Goal: Information Seeking & Learning: Compare options

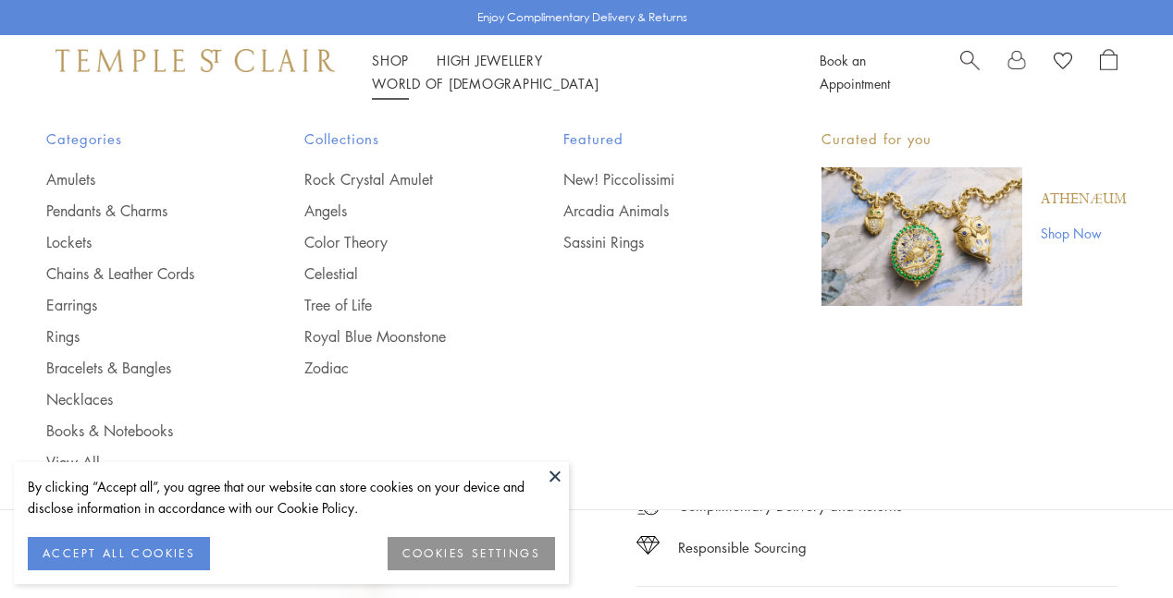
scroll to position [109, 0]
click at [937, 197] on img "Main navigation" at bounding box center [921, 236] width 201 height 139
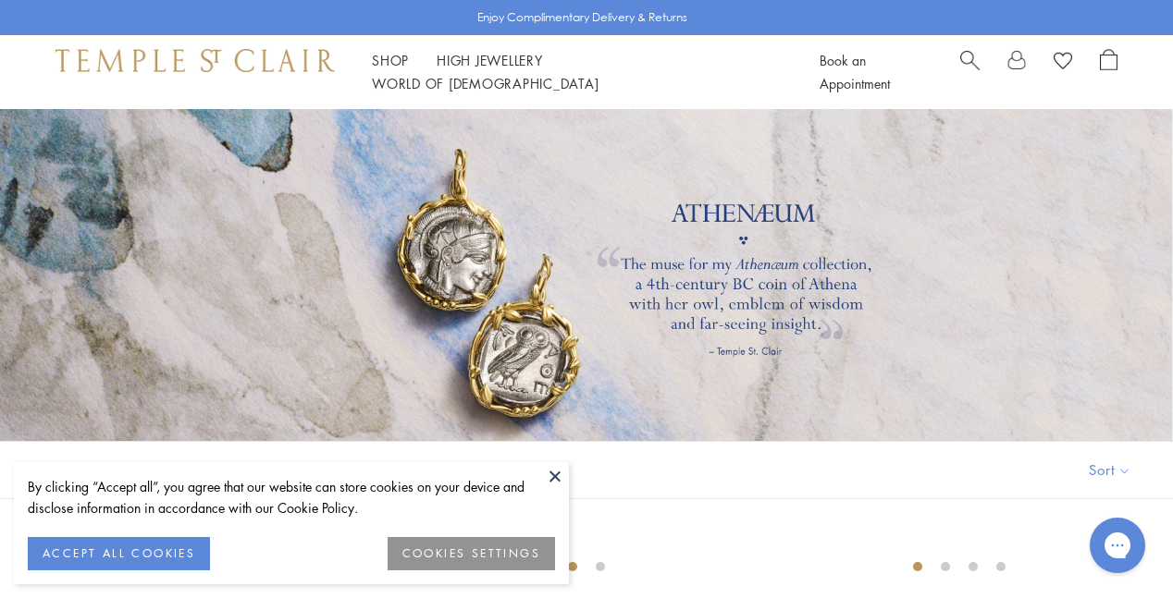
click at [176, 551] on button "ACCEPT ALL COOKIES" at bounding box center [119, 553] width 182 height 33
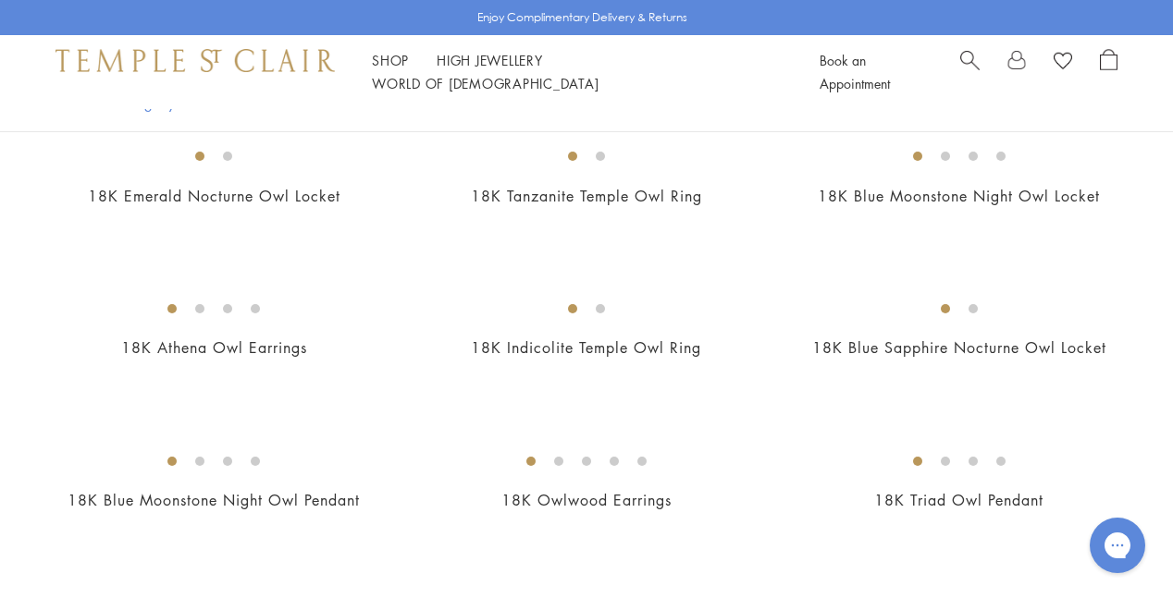
scroll to position [532, 0]
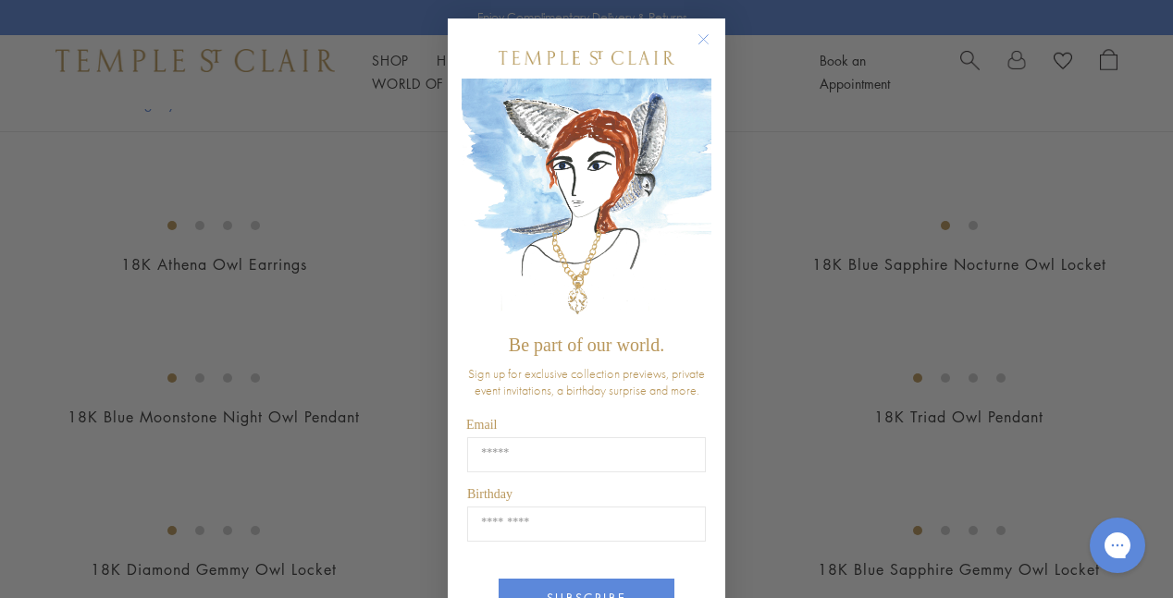
click at [708, 39] on circle "Close dialog" at bounding box center [704, 40] width 22 height 22
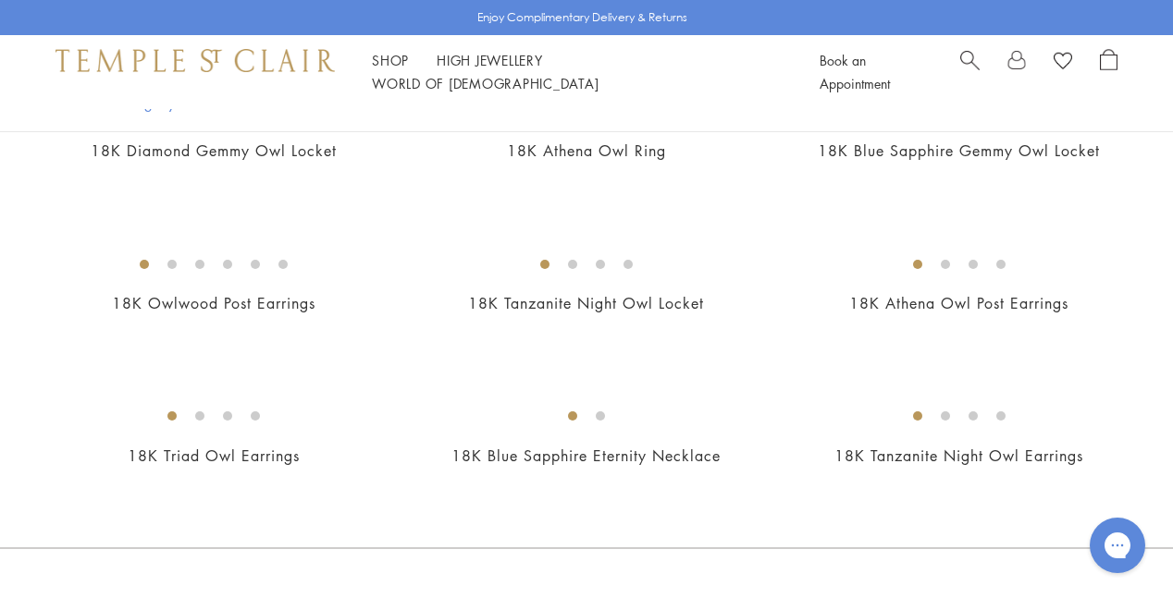
scroll to position [975, 0]
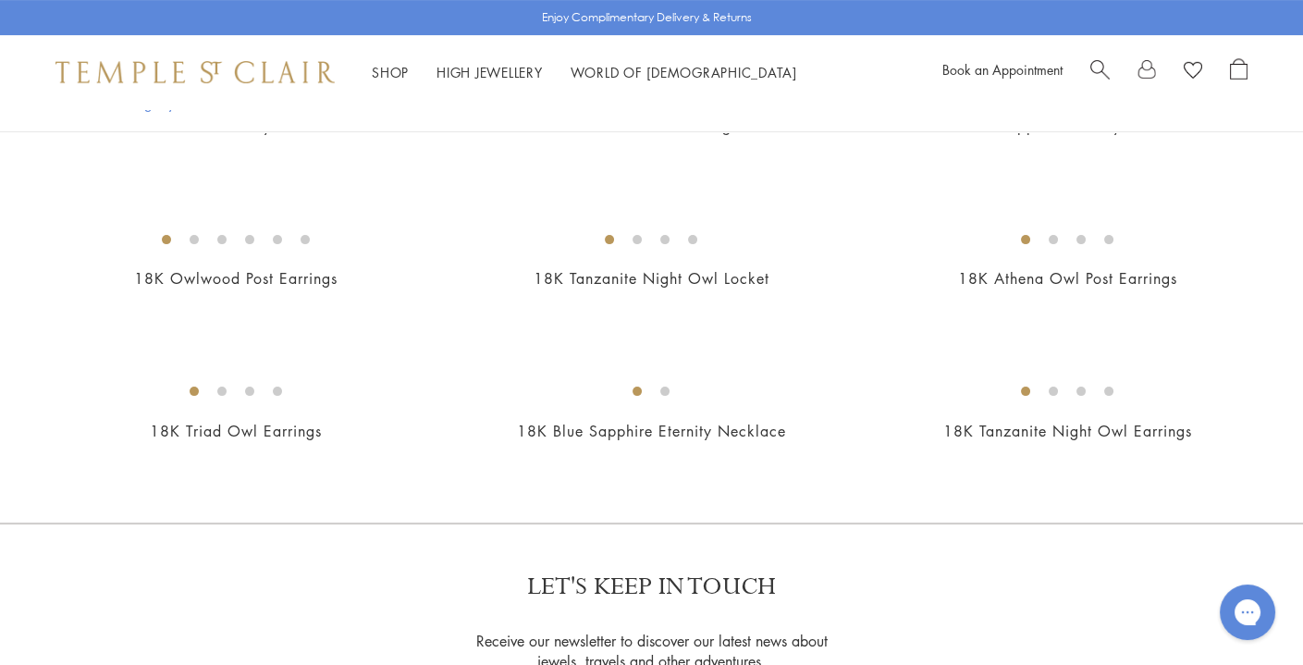
scroll to position [979, 0]
click at [0, 0] on img at bounding box center [0, 0] width 0 height 0
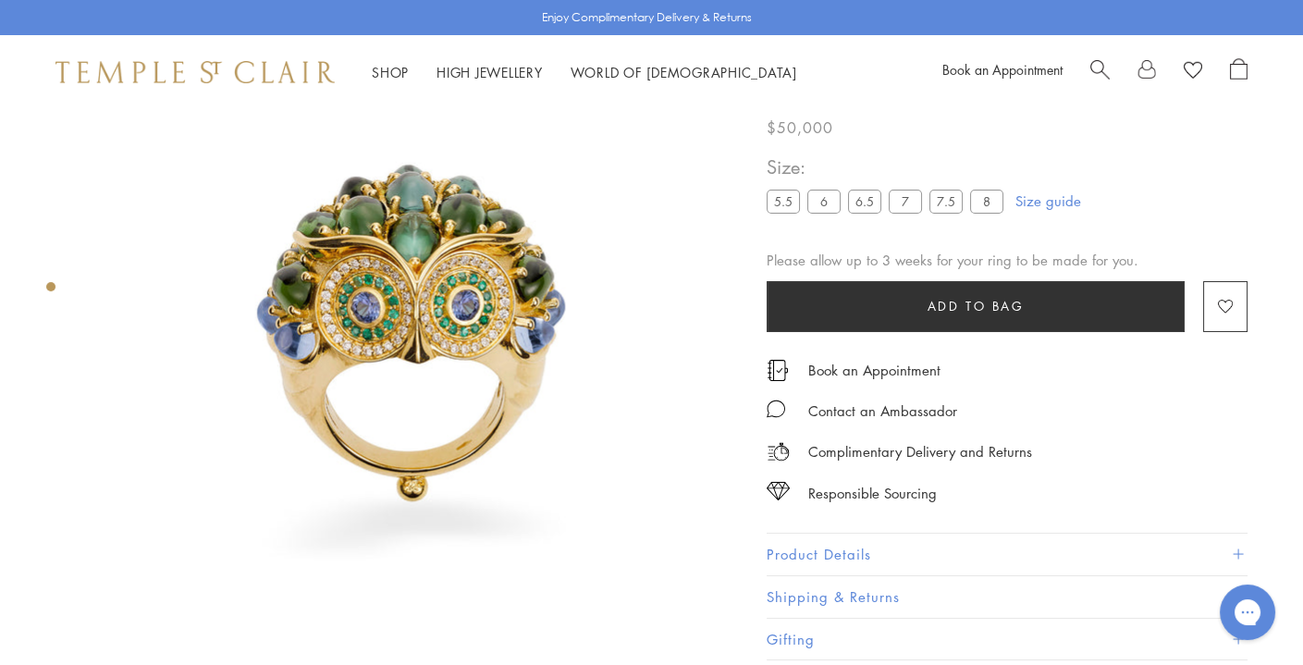
scroll to position [66, 0]
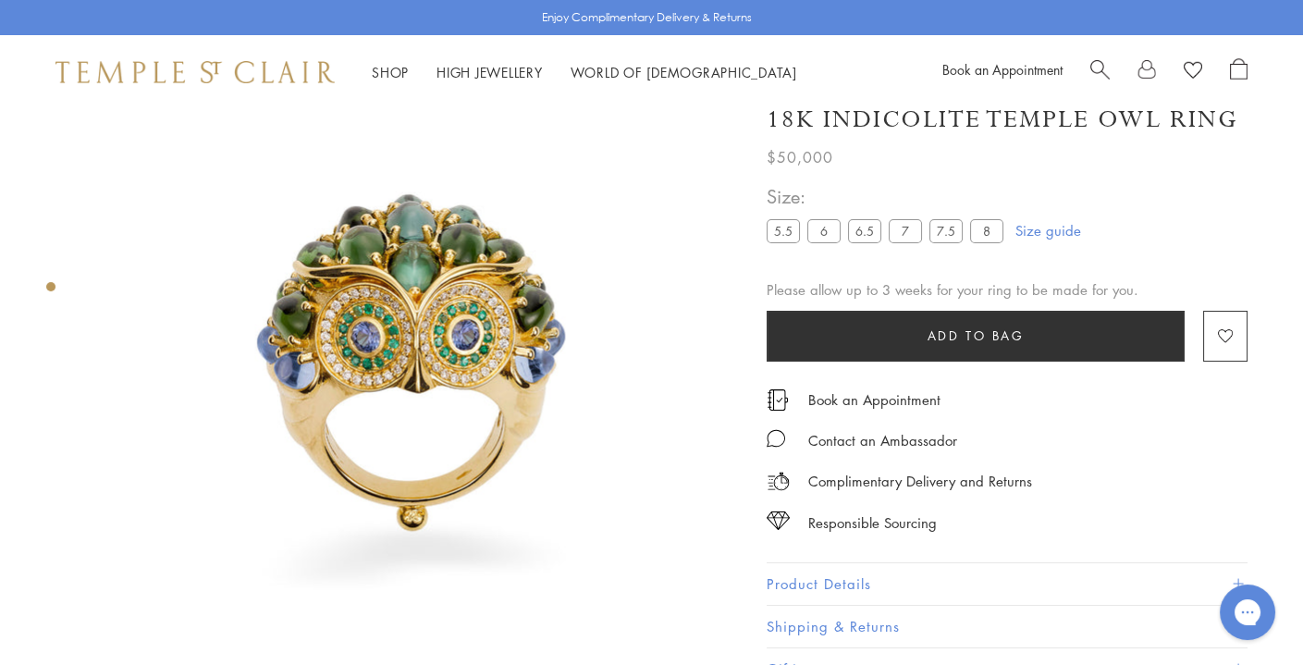
click at [330, 303] on img at bounding box center [415, 366] width 646 height 646
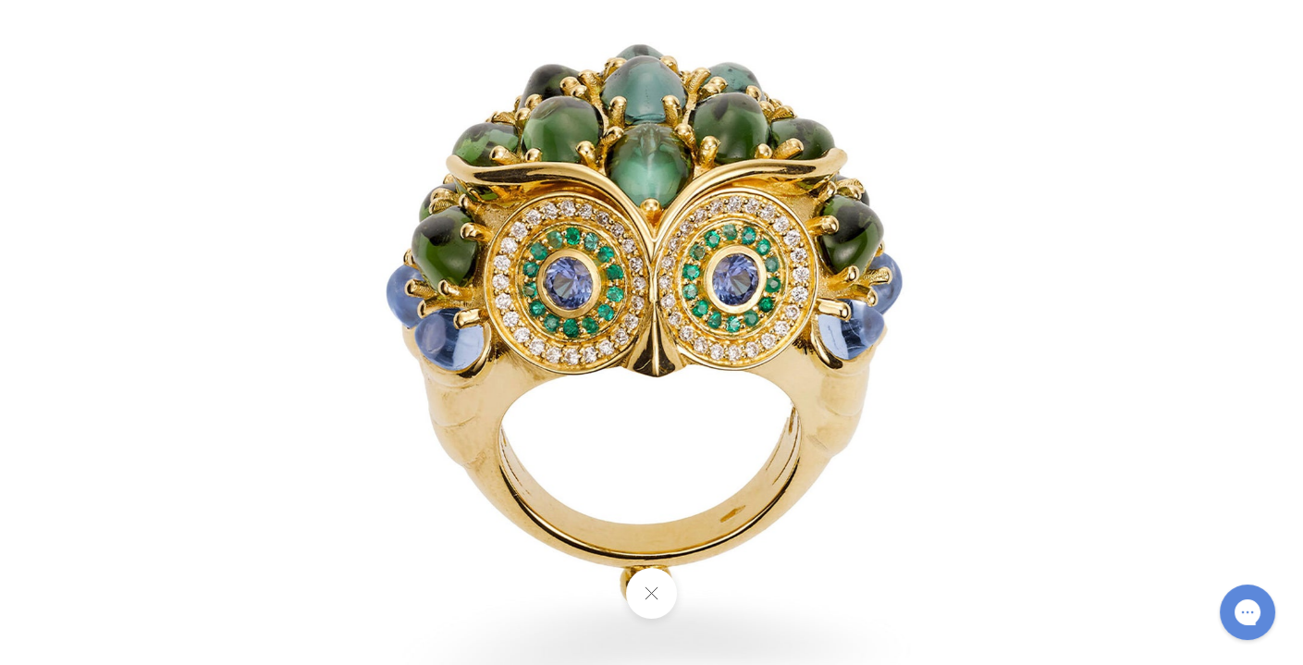
click at [615, 262] on img at bounding box center [652, 333] width 1082 height 1082
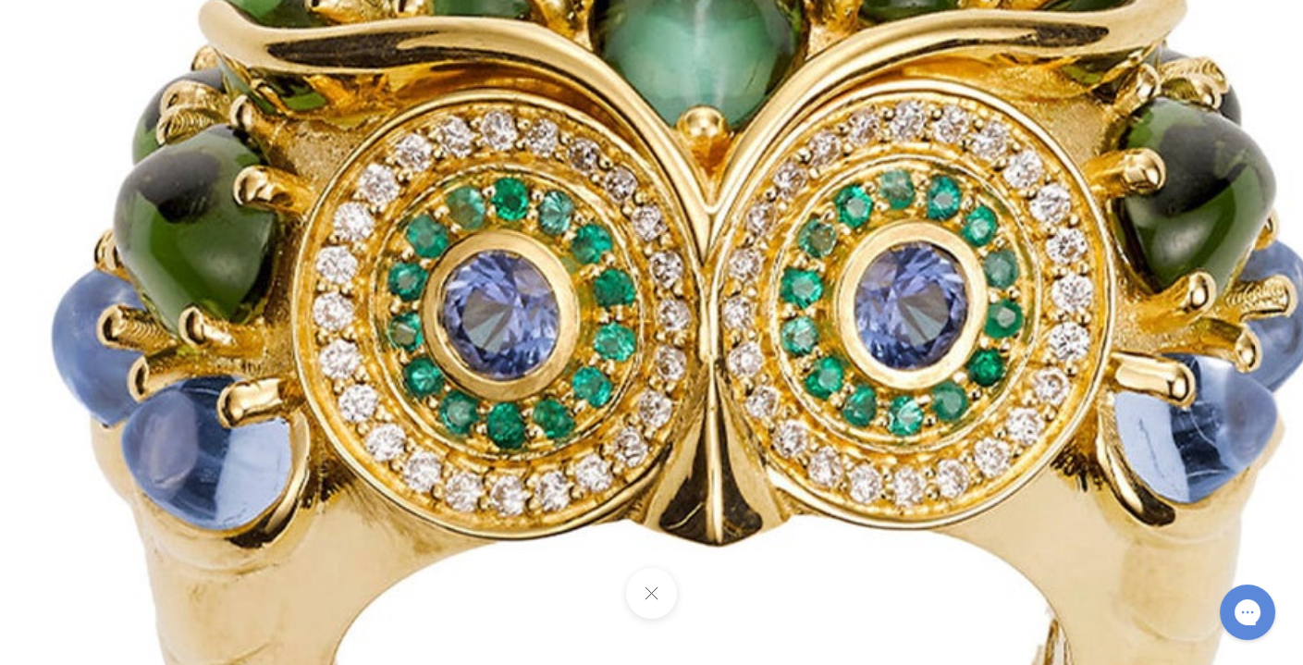
click at [615, 262] on img at bounding box center [706, 438] width 2664 height 2664
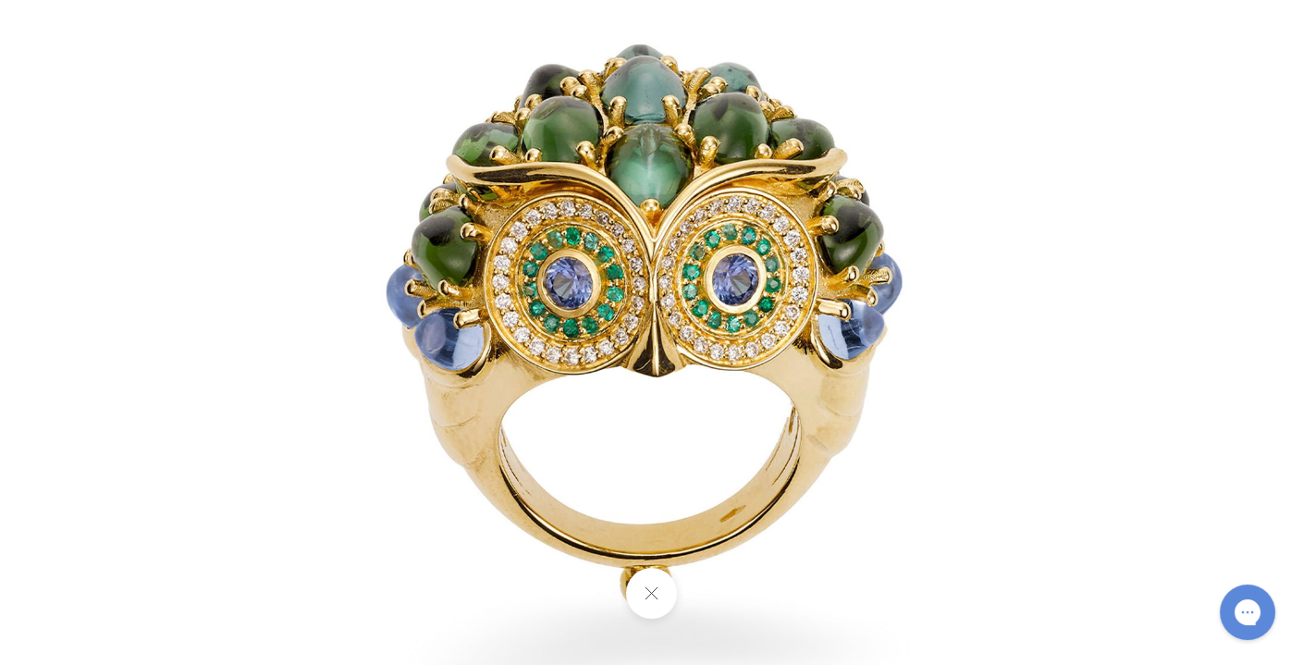
click at [651, 584] on button at bounding box center [651, 593] width 51 height 51
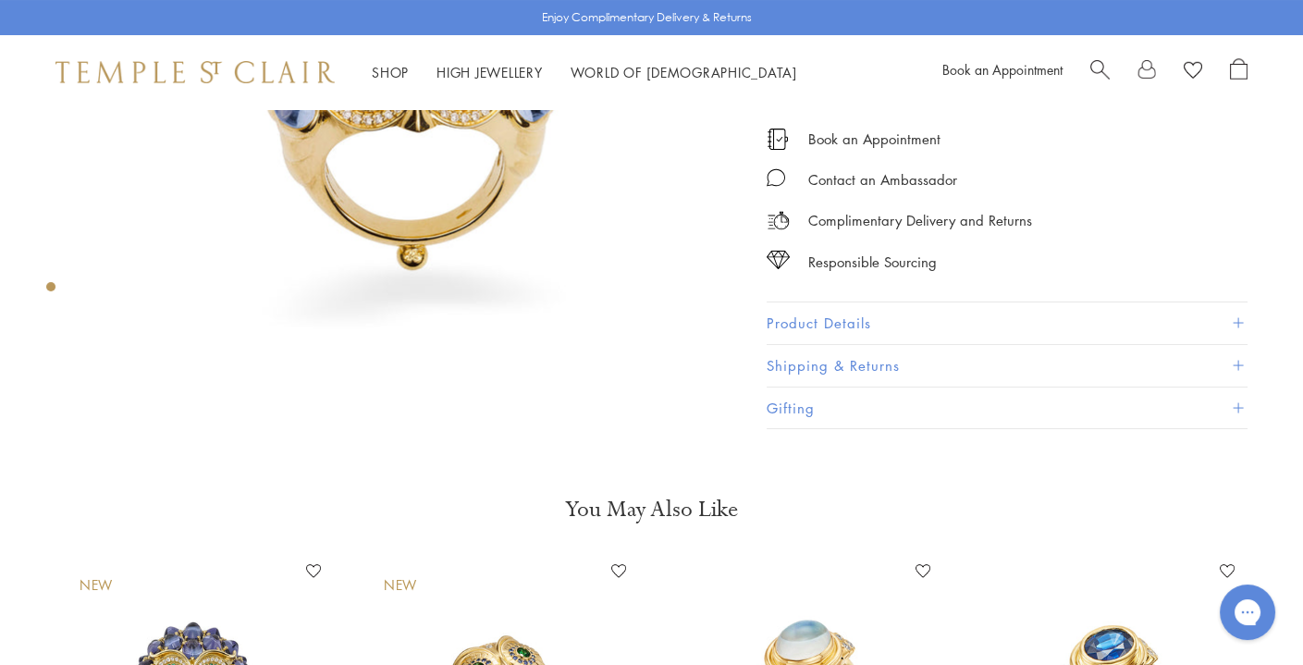
scroll to position [0, 0]
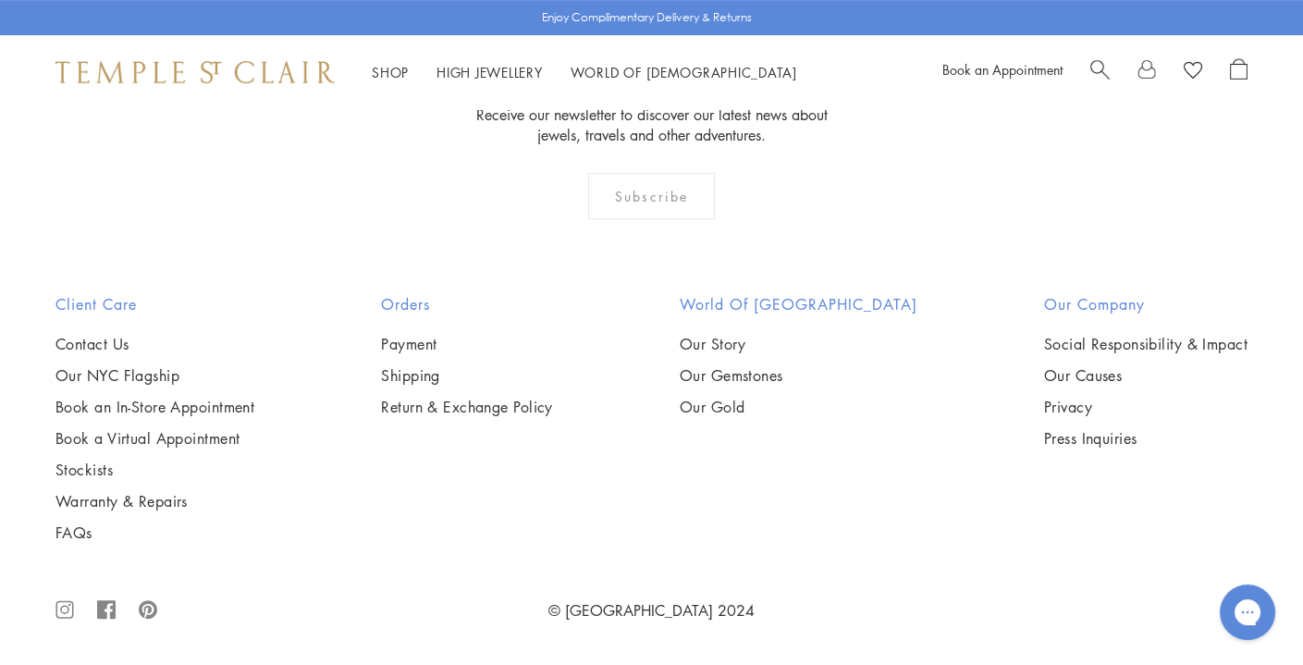
scroll to position [2893, 0]
click at [0, 0] on img at bounding box center [0, 0] width 0 height 0
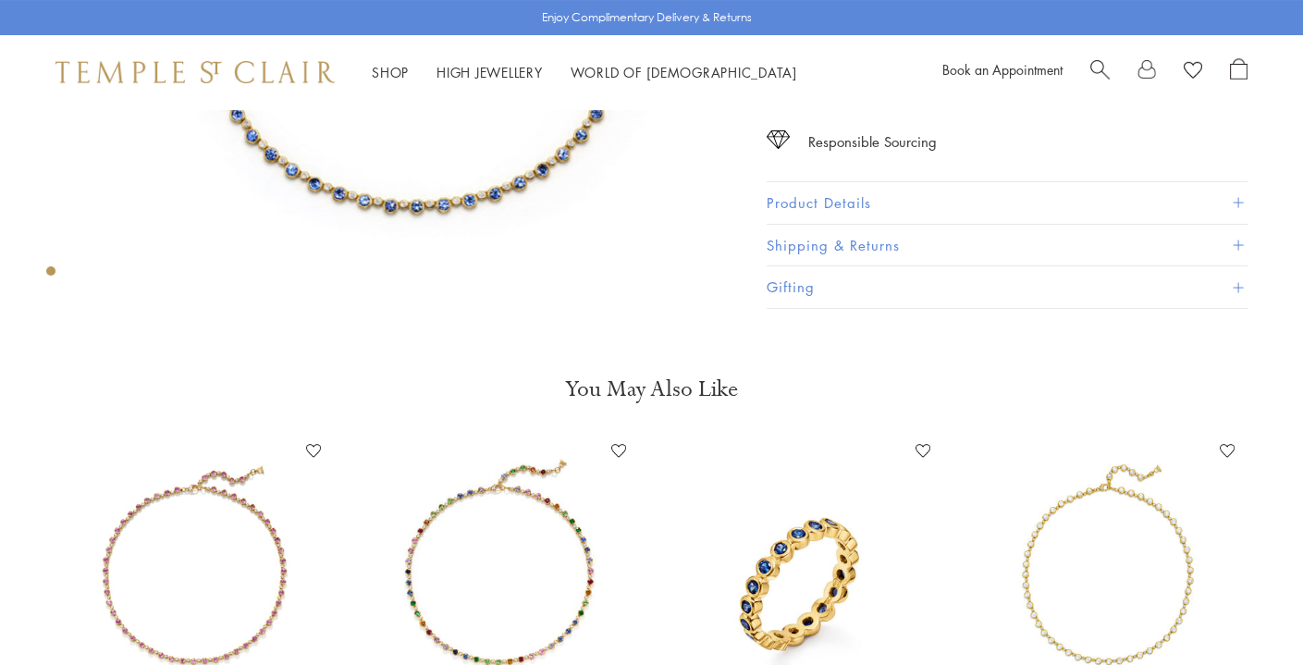
click at [788, 191] on button "Product Details" at bounding box center [1007, 203] width 481 height 42
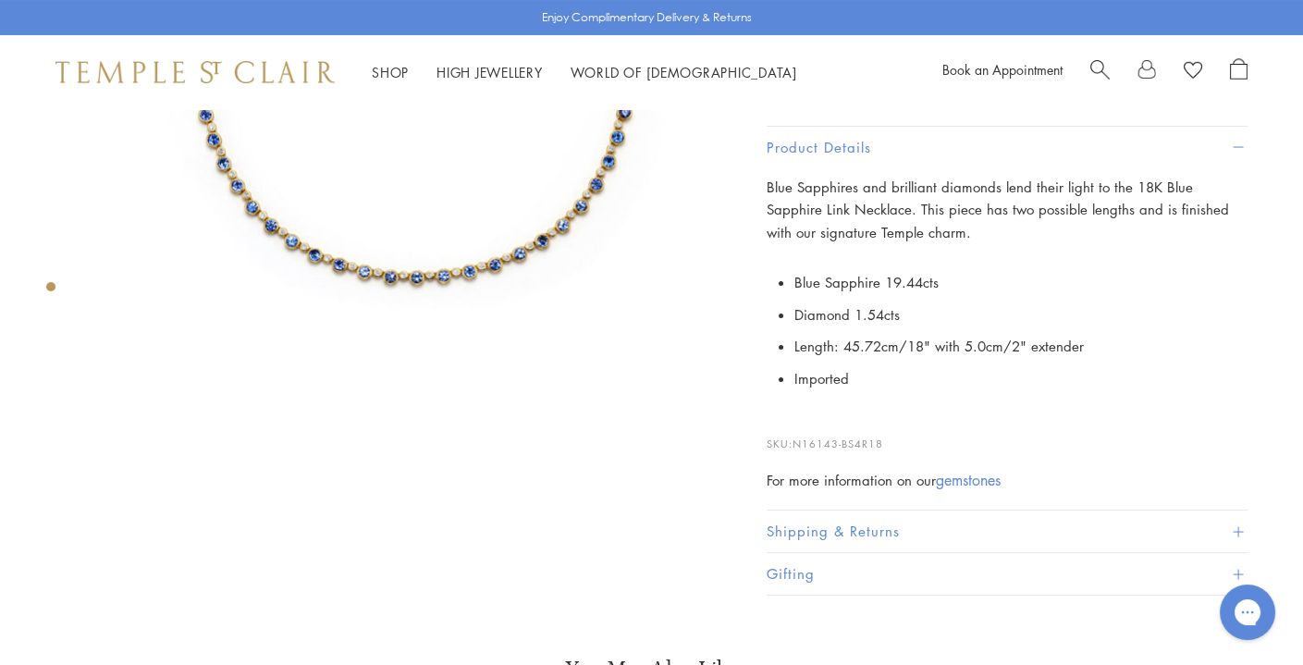
scroll to position [364, 0]
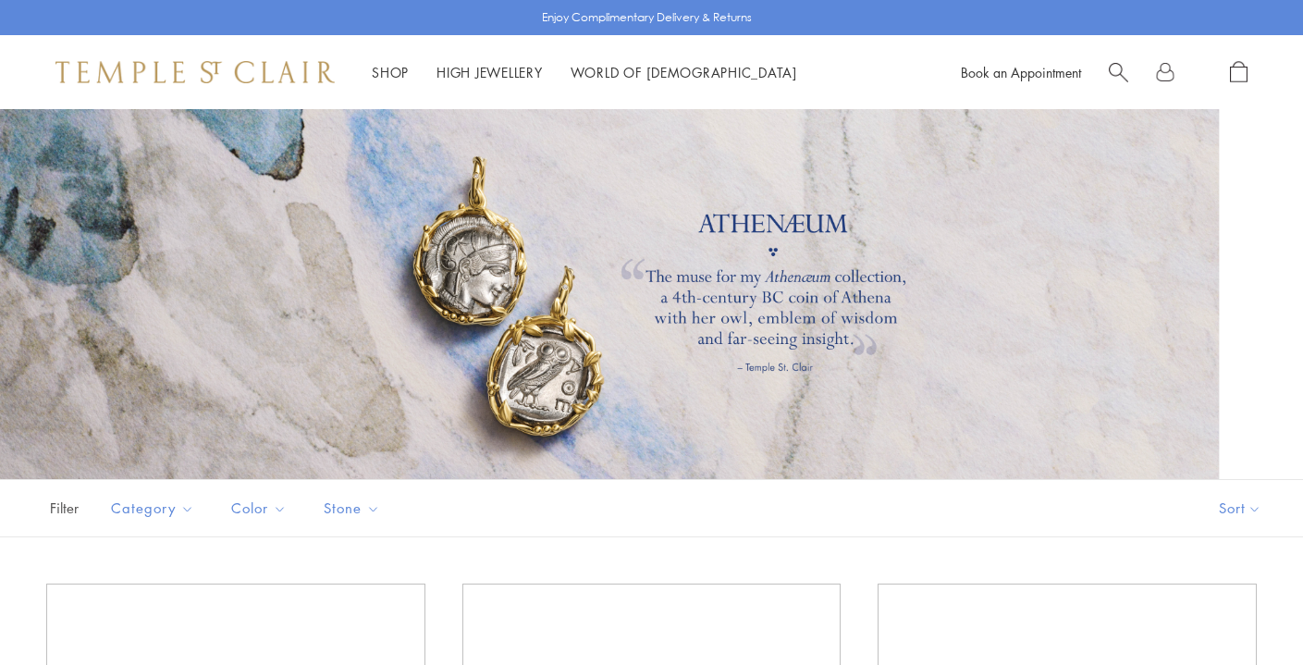
click at [0, 0] on img at bounding box center [0, 0] width 0 height 0
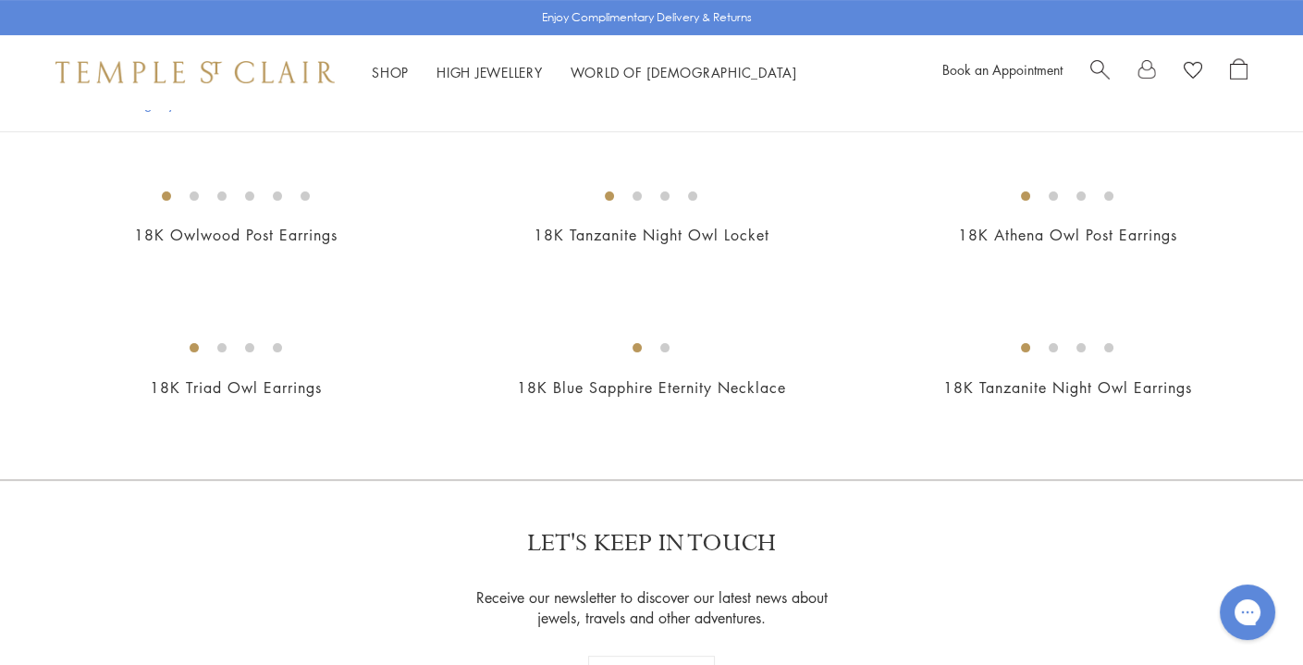
scroll to position [1097, 0]
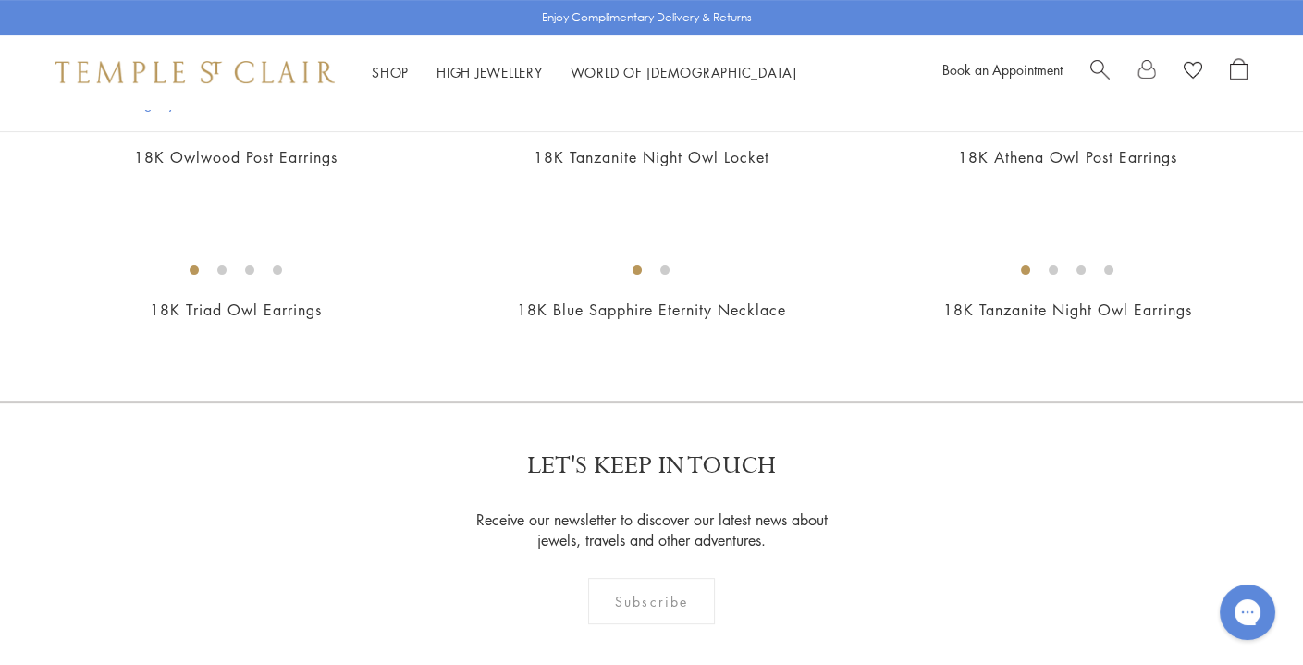
click at [0, 0] on img at bounding box center [0, 0] width 0 height 0
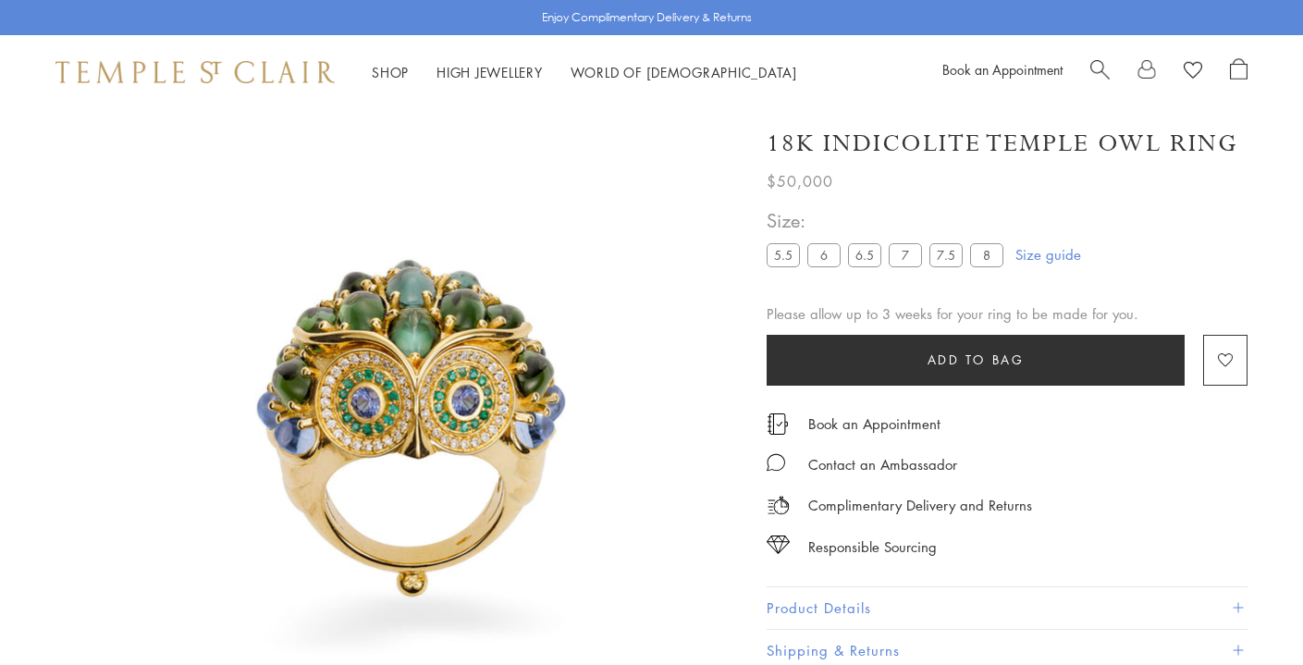
click at [798, 587] on button "Product Details" at bounding box center [1007, 608] width 481 height 42
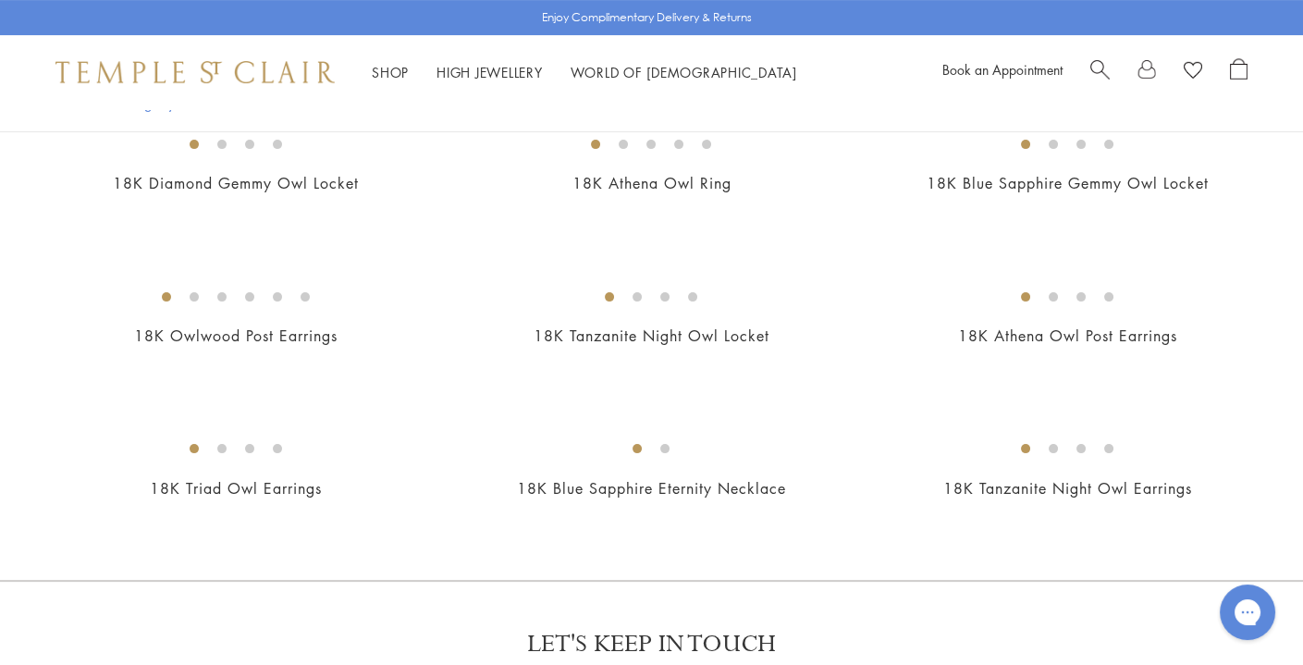
scroll to position [917, 0]
click at [0, 0] on img at bounding box center [0, 0] width 0 height 0
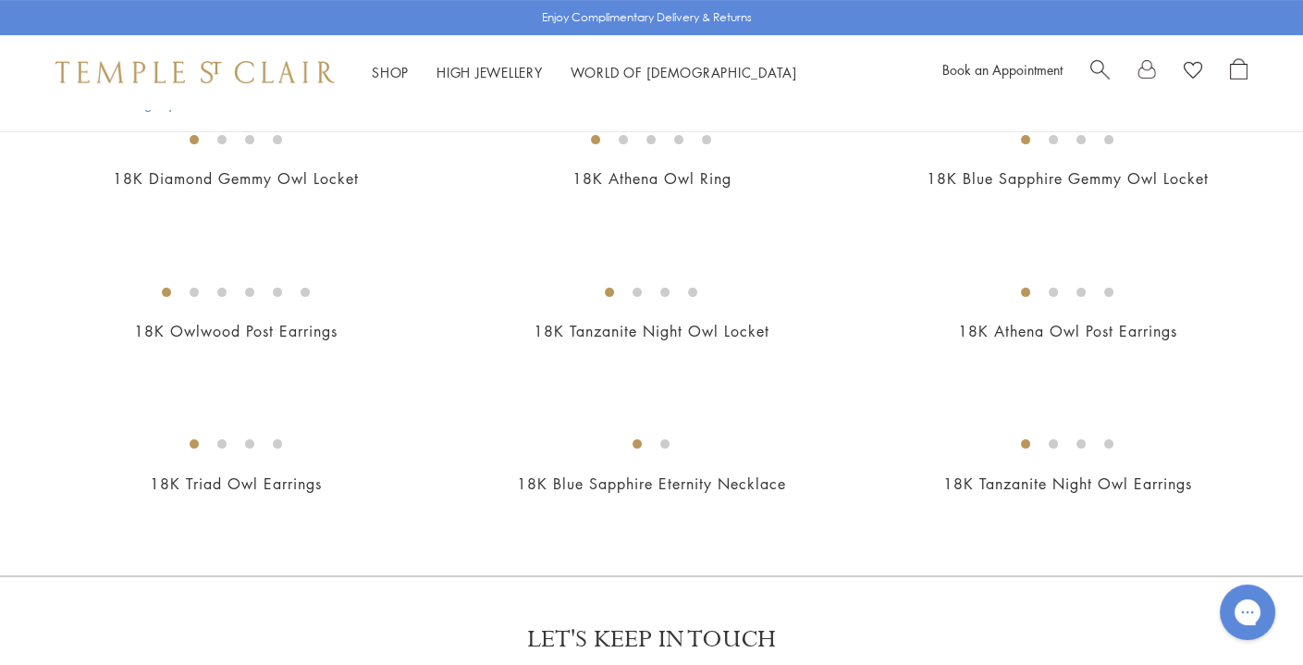
scroll to position [916, 0]
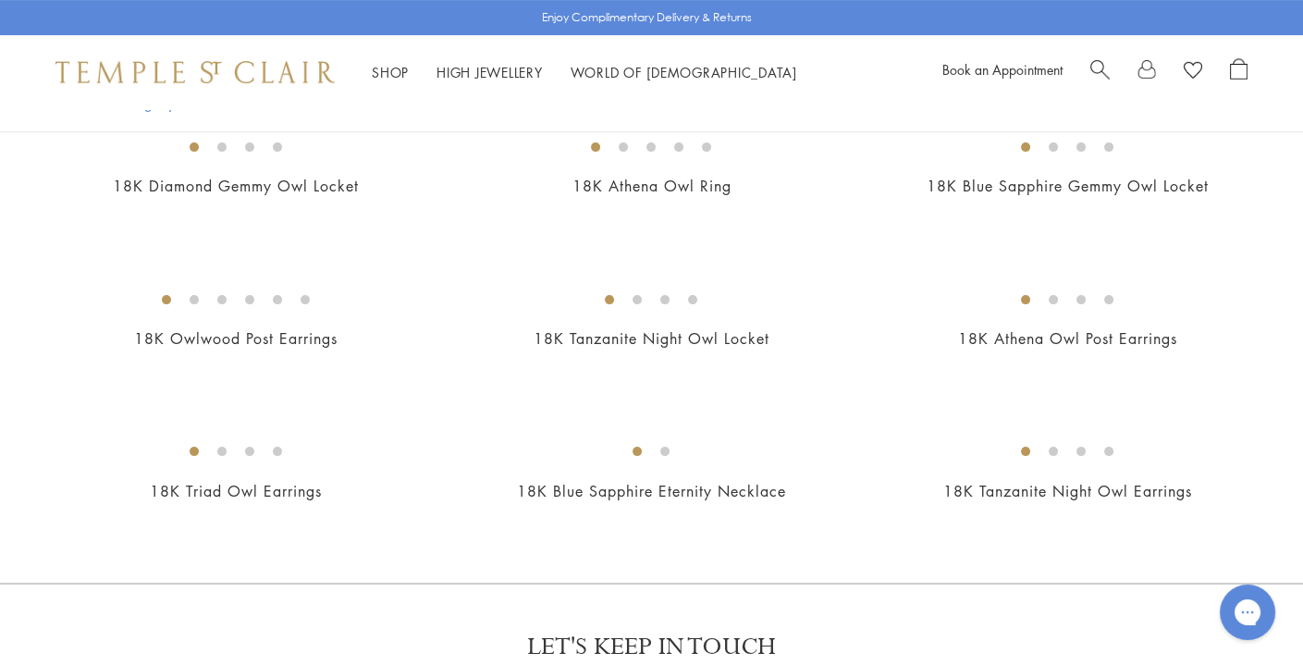
click at [0, 0] on img at bounding box center [0, 0] width 0 height 0
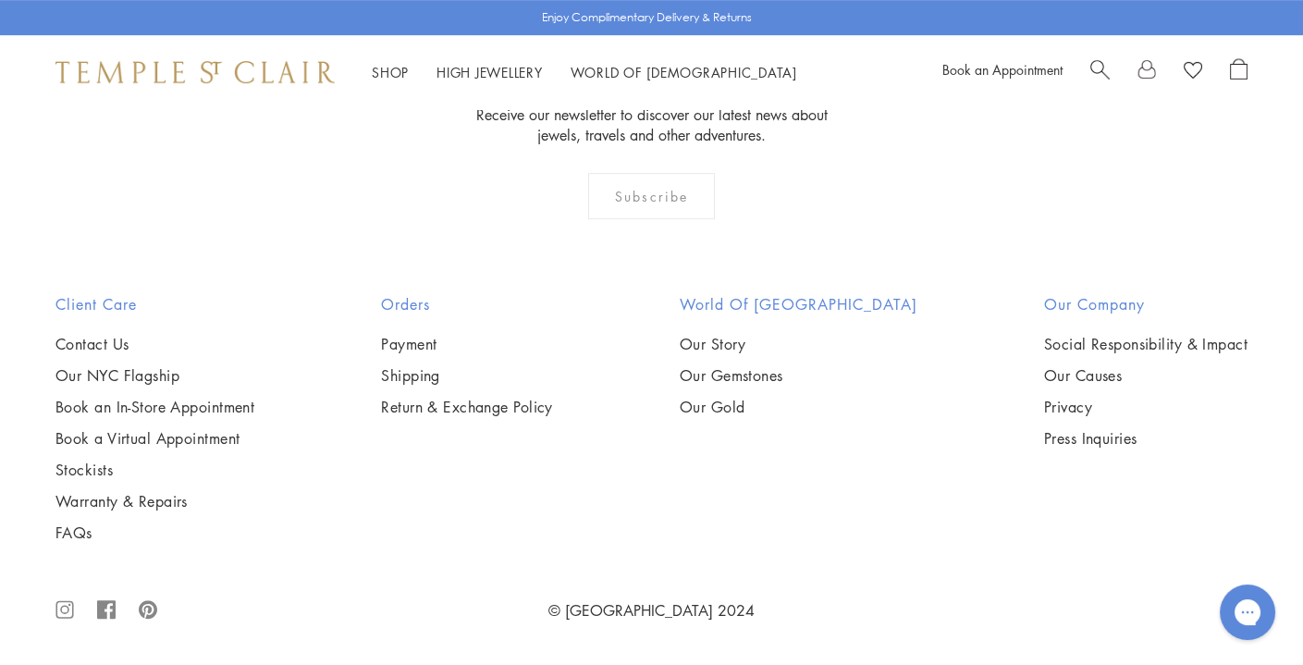
scroll to position [2464, 0]
click at [0, 0] on img at bounding box center [0, 0] width 0 height 0
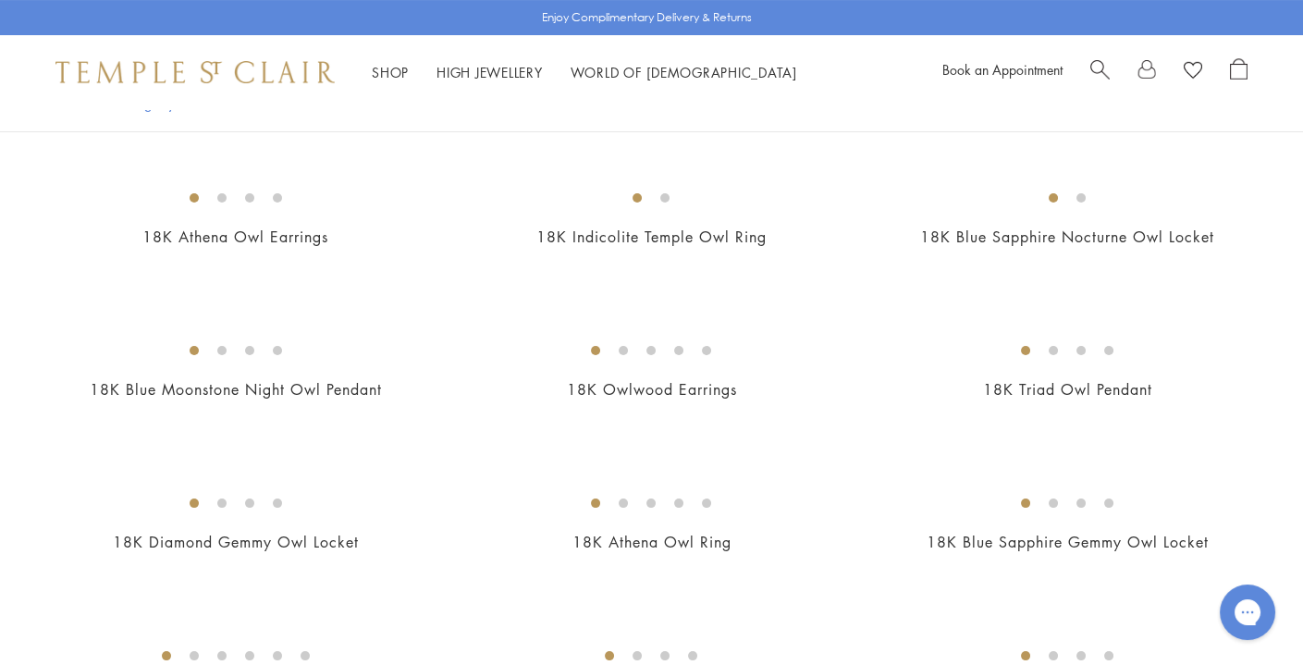
scroll to position [530, 0]
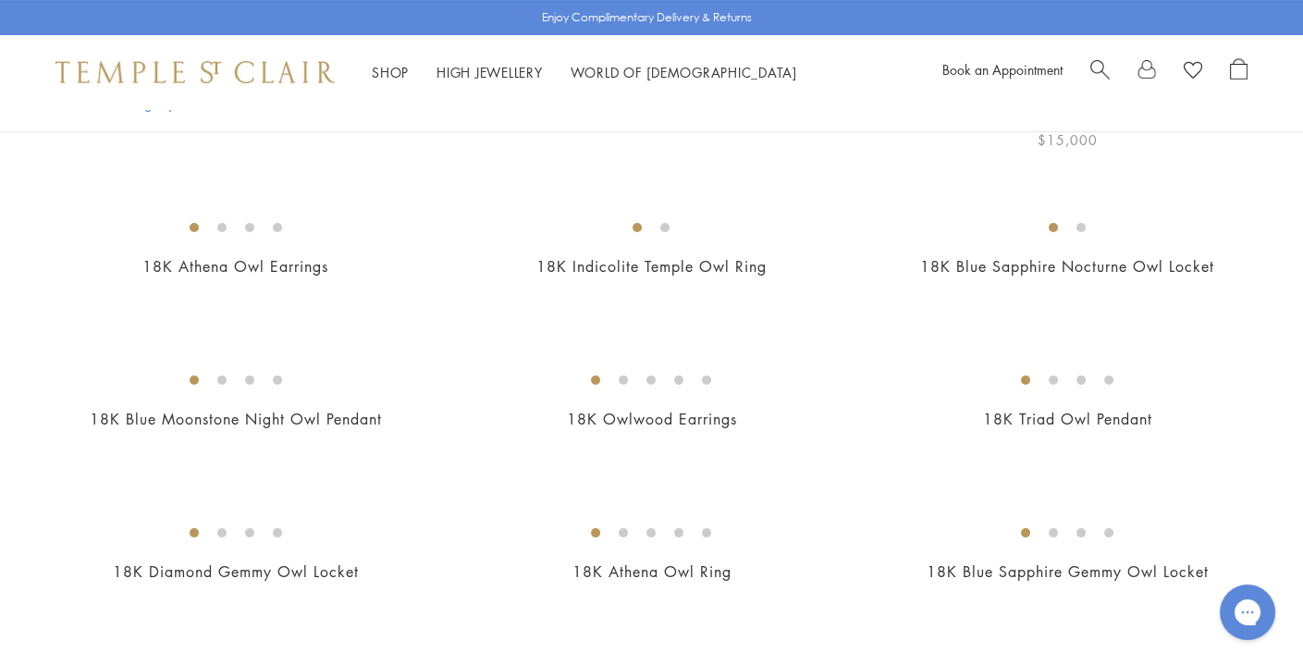
click at [0, 0] on img at bounding box center [0, 0] width 0 height 0
